Goal: Task Accomplishment & Management: Use online tool/utility

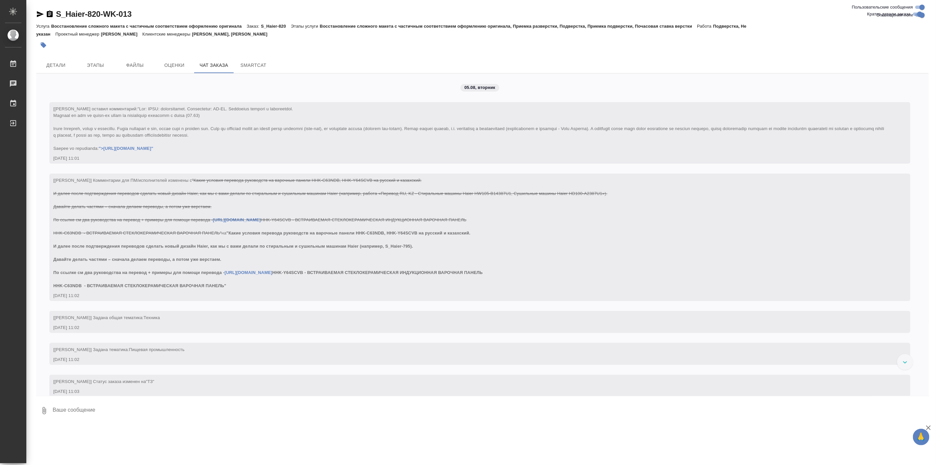
scroll to position [14682, 0]
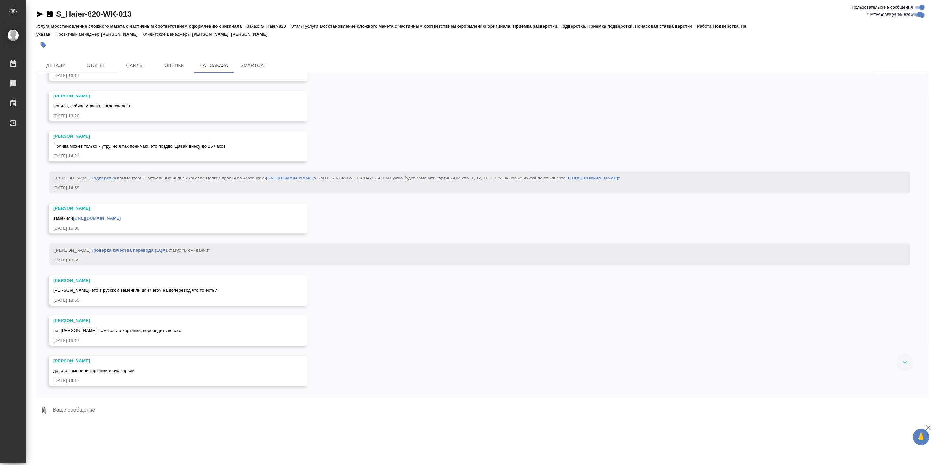
click at [566, 180] on link "">https://drive.awatera.com/s/HCrJi2qa2P58d2w"" at bounding box center [593, 177] width 55 height 5
click at [137, 17] on img at bounding box center [102, 4] width 99 height 25
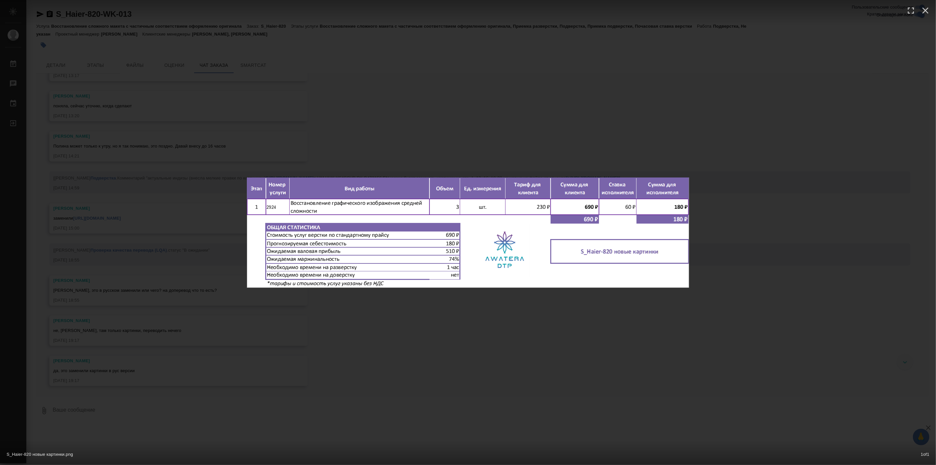
click at [721, 190] on div "S_Haier-820 новые картинки.png 1 of 1" at bounding box center [468, 232] width 936 height 465
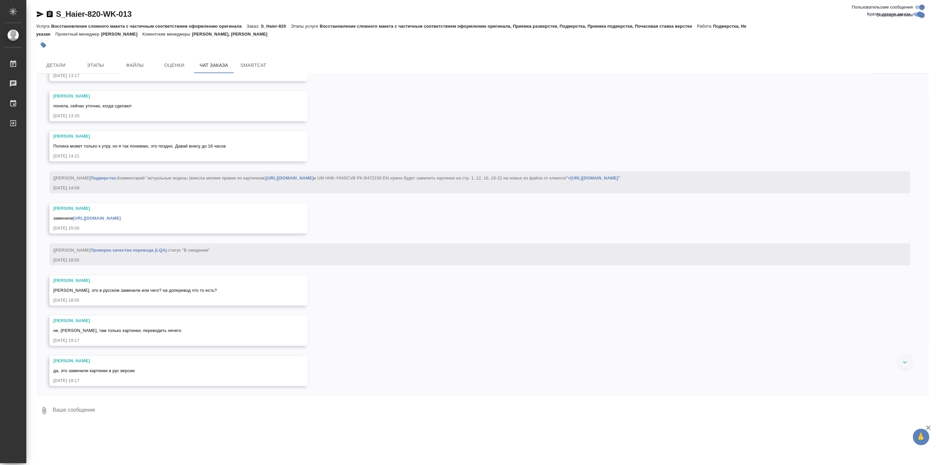
scroll to position [14804, 0]
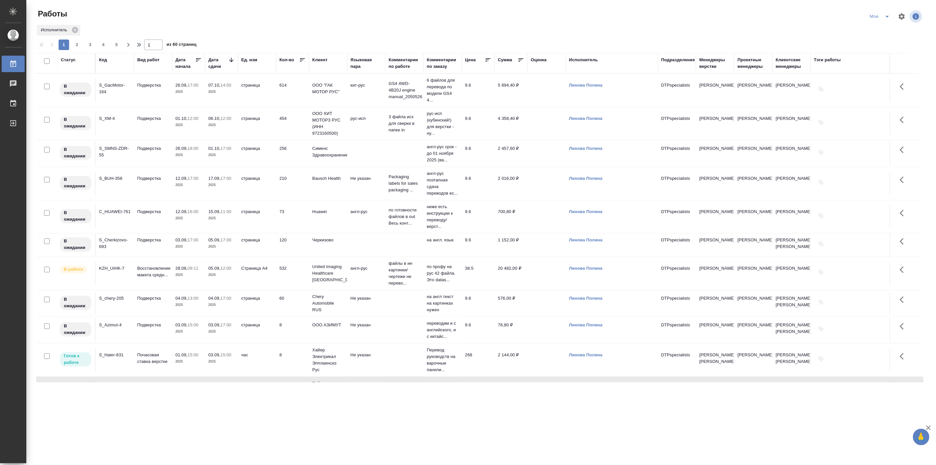
scroll to position [183, 0]
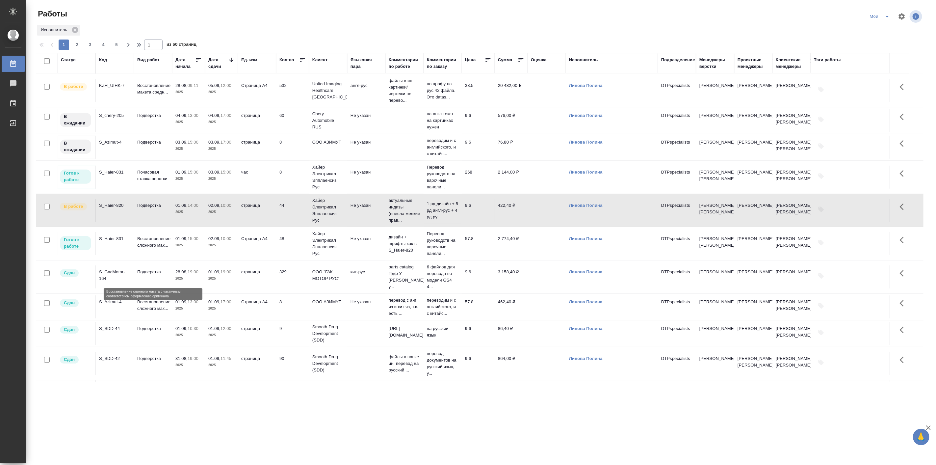
click at [154, 249] on p "Восстановление сложного мак..." at bounding box center [153, 241] width 32 height 13
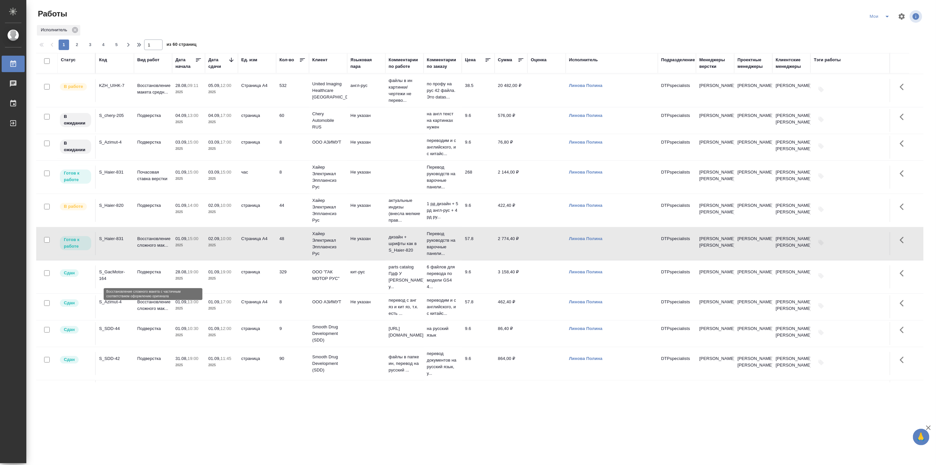
click at [154, 249] on p "Восстановление сложного мак..." at bounding box center [153, 241] width 32 height 13
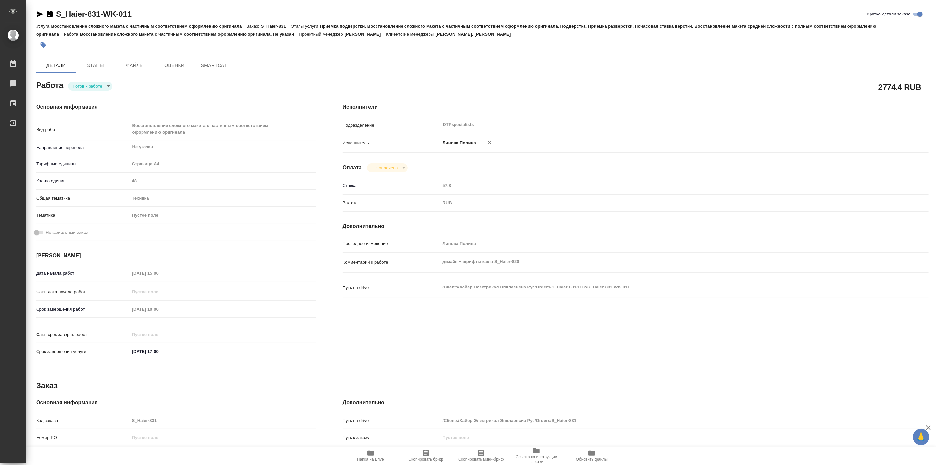
type textarea "x"
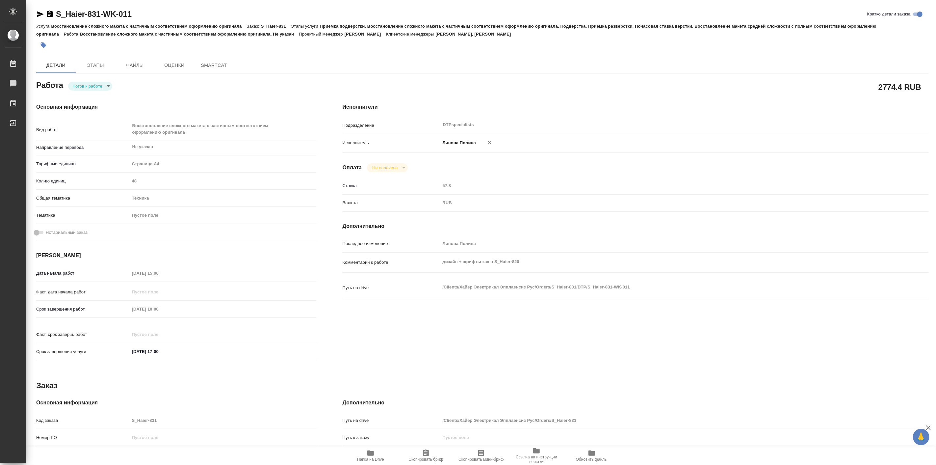
type textarea "x"
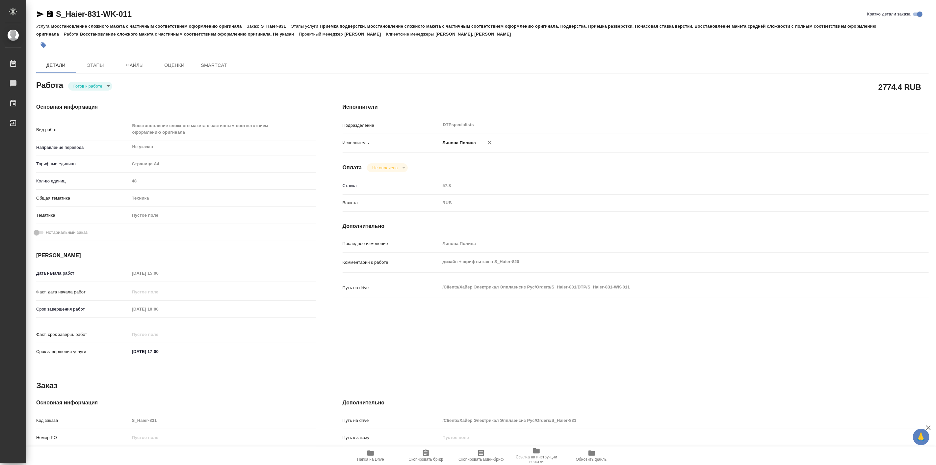
type textarea "x"
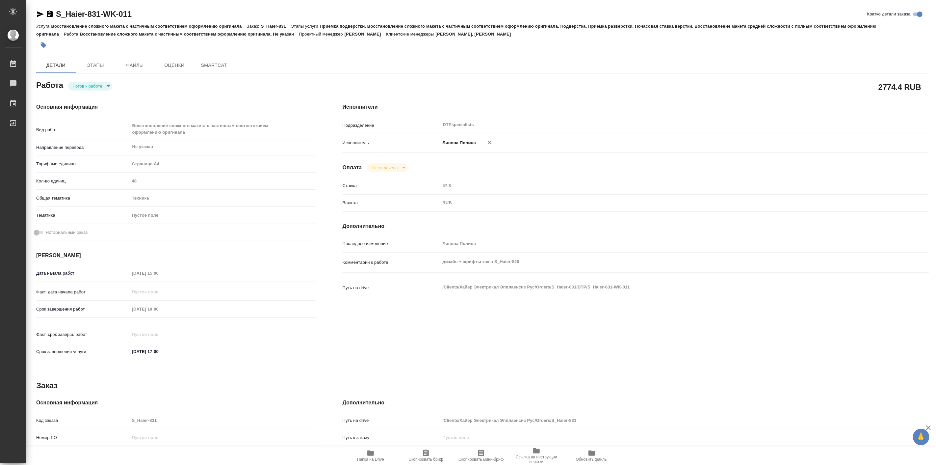
type textarea "x"
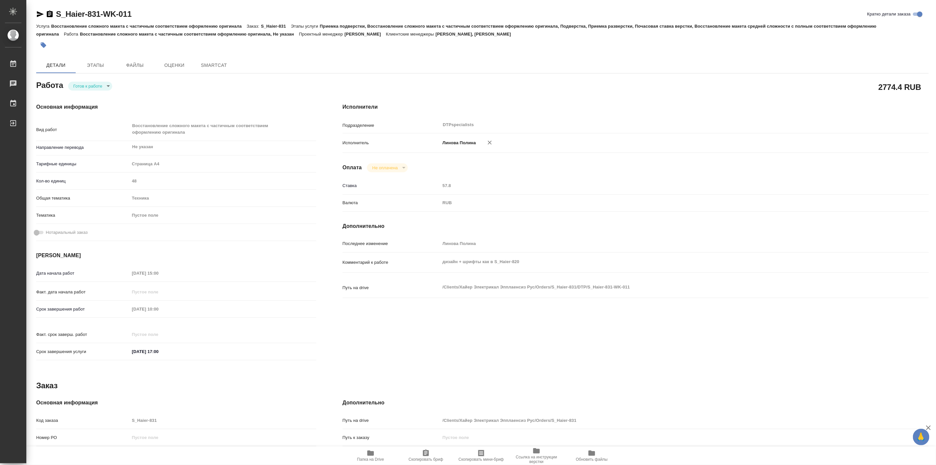
type textarea "x"
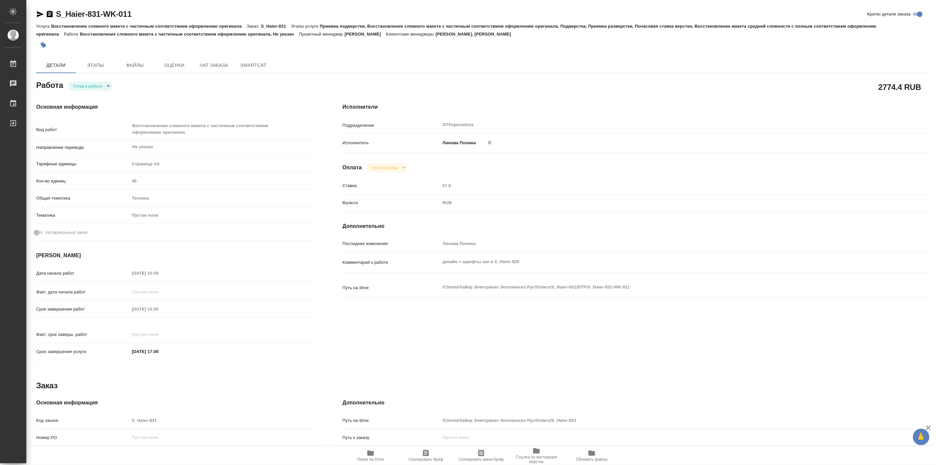
type textarea "x"
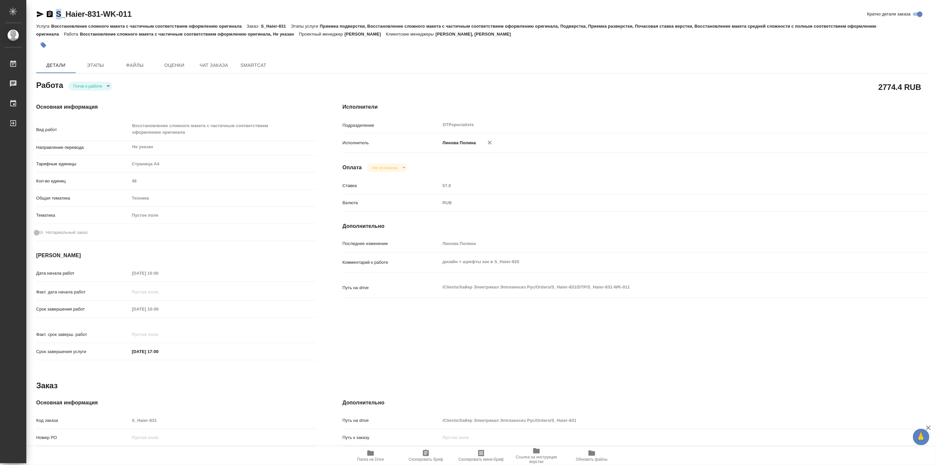
type textarea "x"
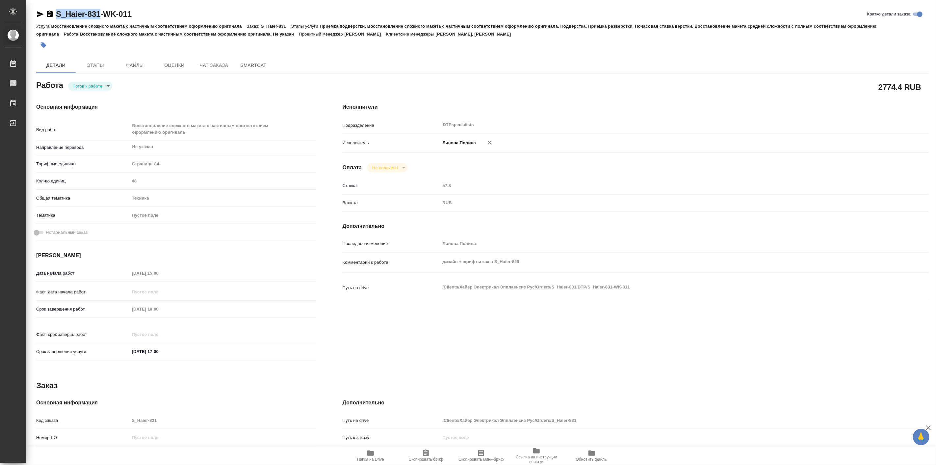
drag, startPoint x: 58, startPoint y: 7, endPoint x: 99, endPoint y: 16, distance: 42.2
click at [99, 16] on div "S_Haier-831-WK-011 Кратко детали заказа Услуга Восстановление сложного макета с…" at bounding box center [483, 289] width 900 height 578
copy link "S_Haier-831"
click at [365, 459] on span "Папка на Drive" at bounding box center [370, 459] width 27 height 5
